Goal: Transaction & Acquisition: Purchase product/service

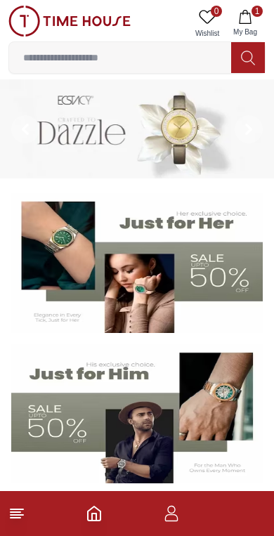
click at [30, 19] on img at bounding box center [69, 21] width 122 height 31
click at [22, 511] on icon at bounding box center [16, 513] width 17 height 17
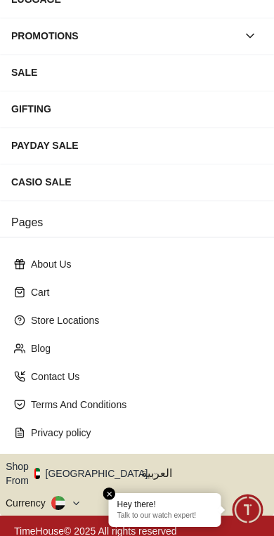
scroll to position [254, 0]
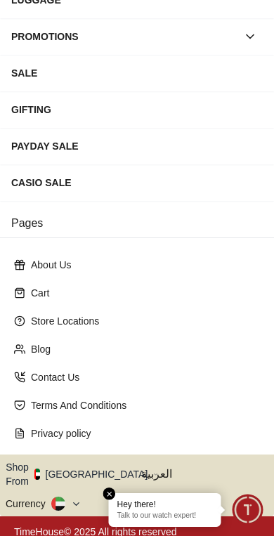
click at [98, 467] on button "Shop From UAE" at bounding box center [82, 474] width 152 height 28
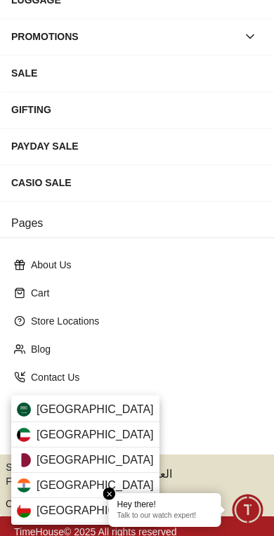
click at [85, 460] on div "Qatar" at bounding box center [85, 459] width 148 height 25
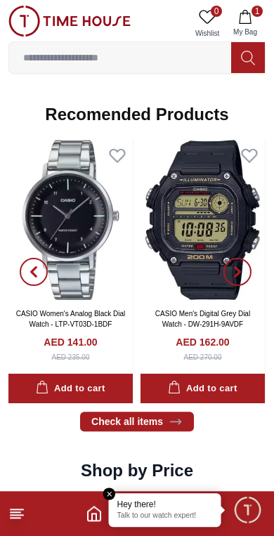
scroll to position [1506, 0]
click at [195, 205] on img at bounding box center [202, 220] width 124 height 160
